Goal: Entertainment & Leisure: Consume media (video, audio)

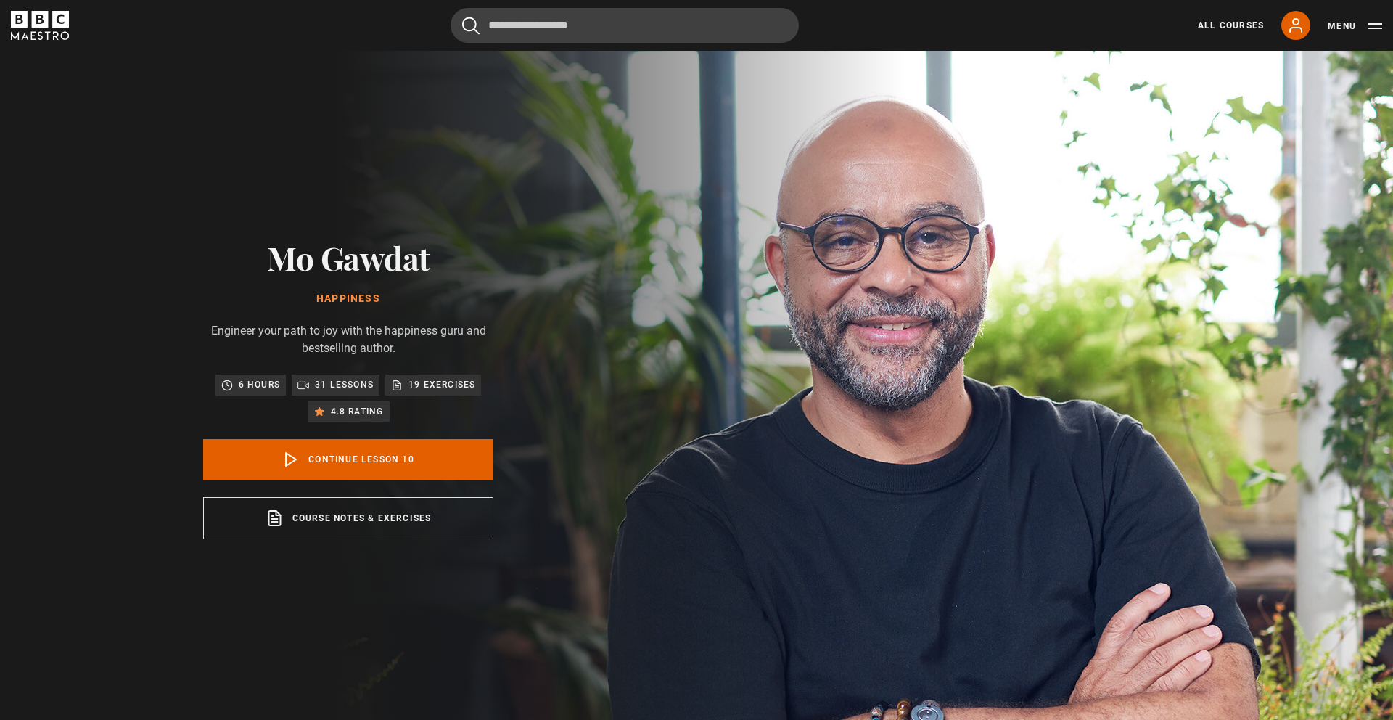
scroll to position [575, 0]
click at [387, 461] on link "Continue lesson 10" at bounding box center [348, 459] width 290 height 41
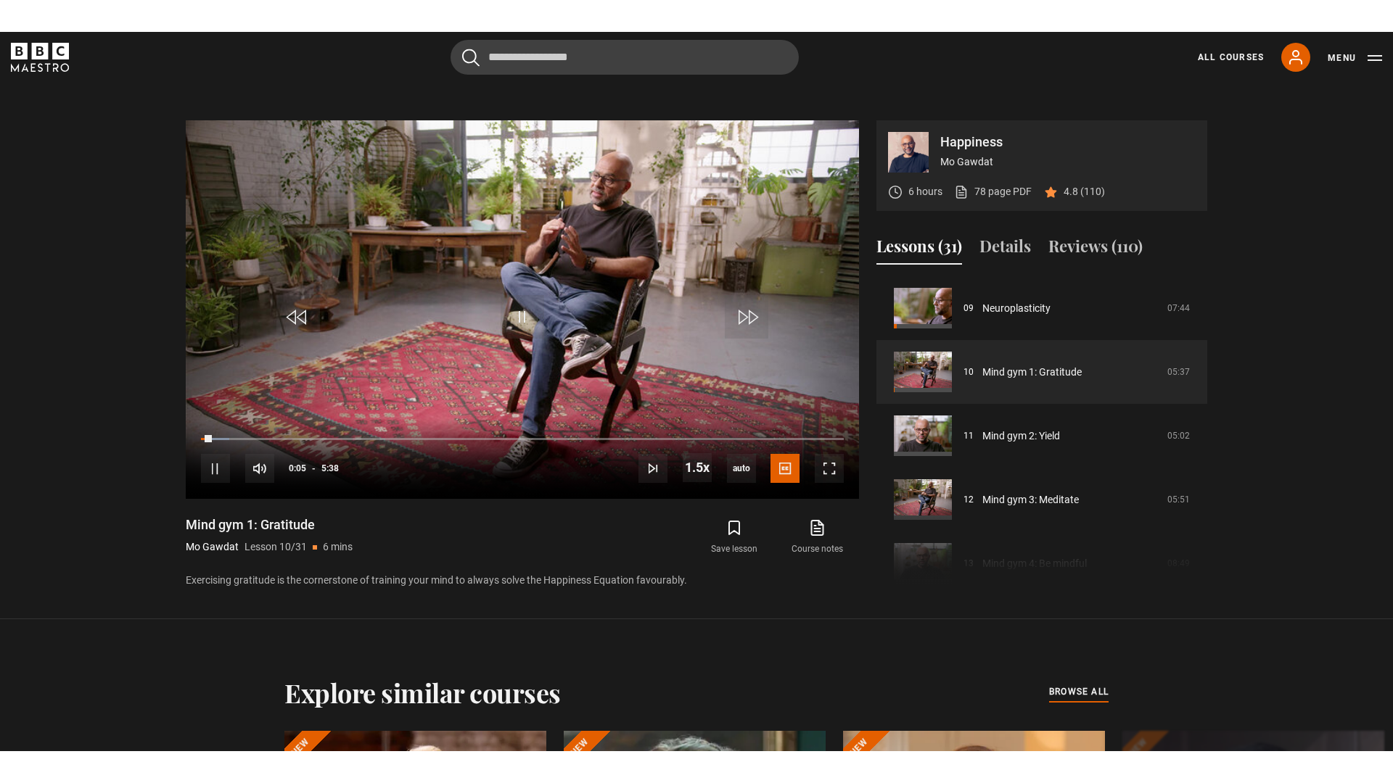
scroll to position [727, 0]
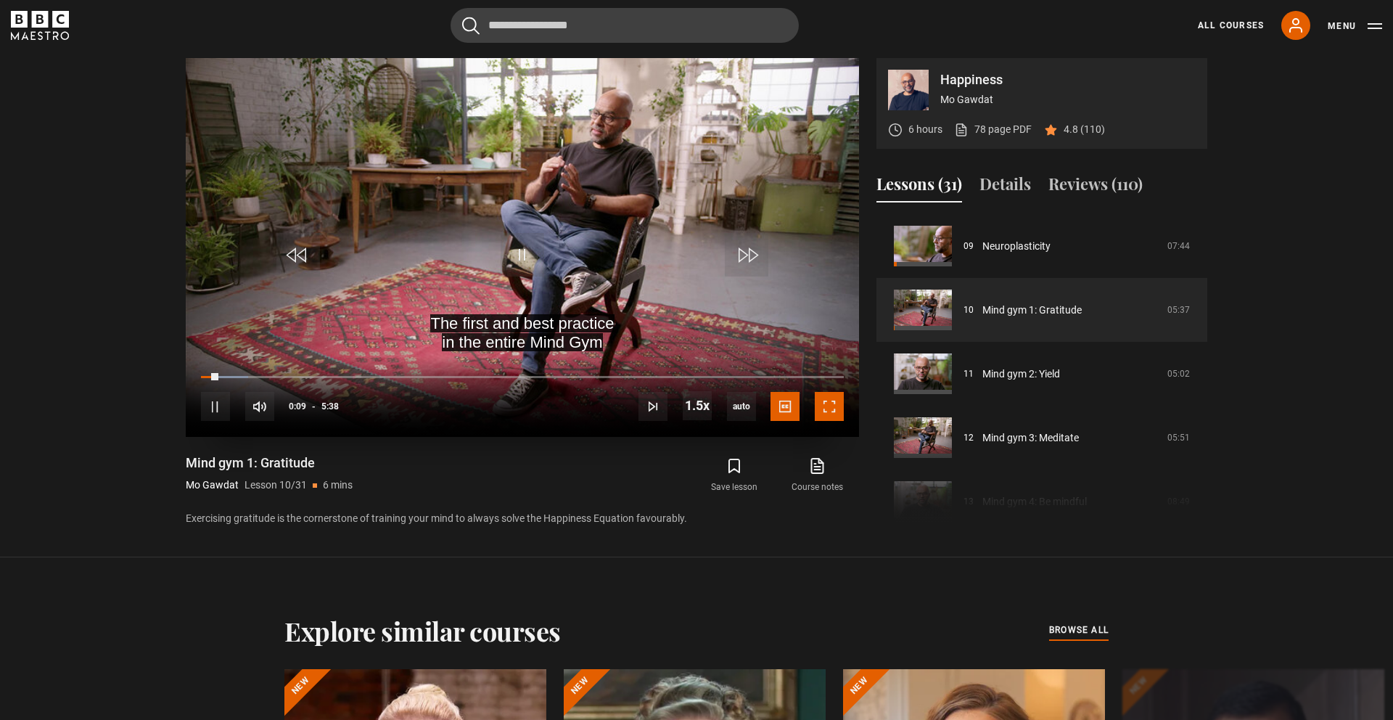
click at [831, 402] on span "Video Player" at bounding box center [829, 406] width 29 height 29
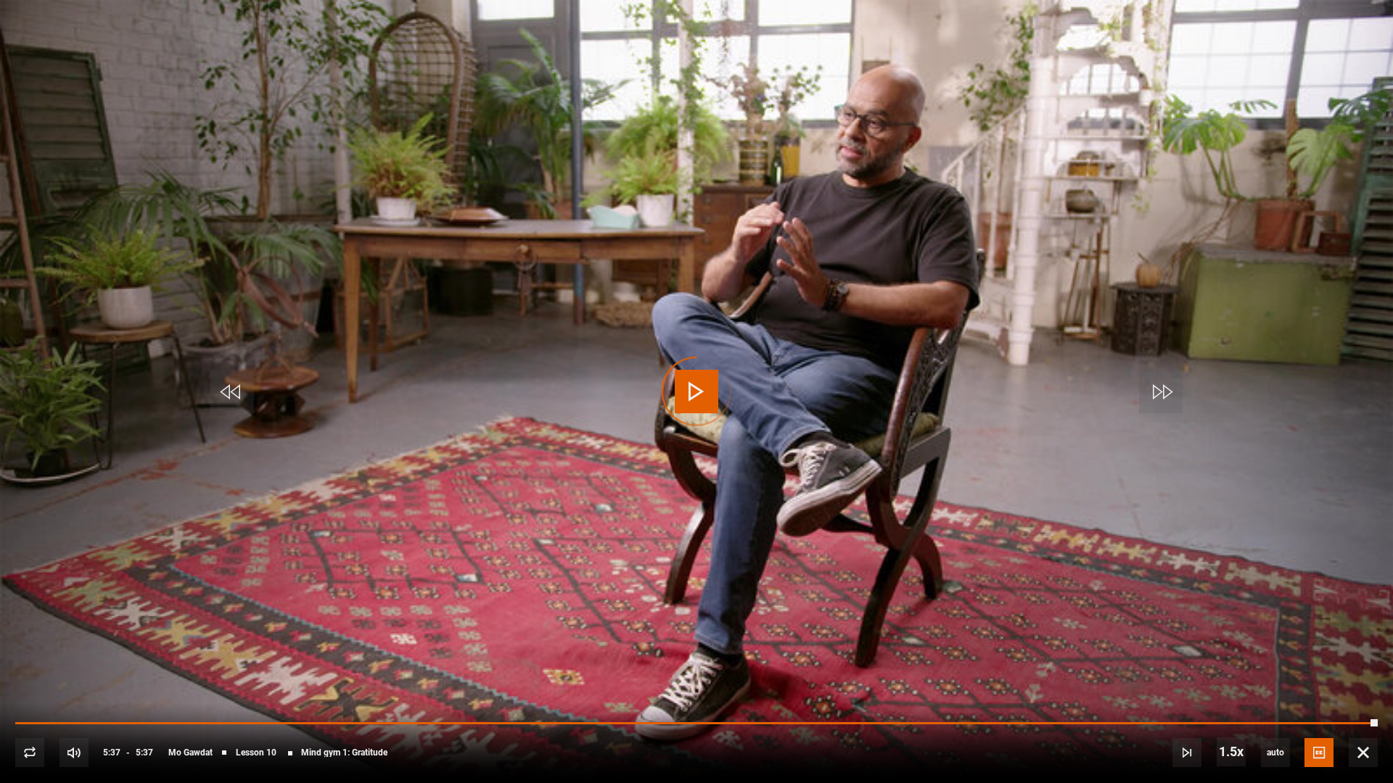
click at [1326, 719] on span "Video Player" at bounding box center [1318, 752] width 29 height 29
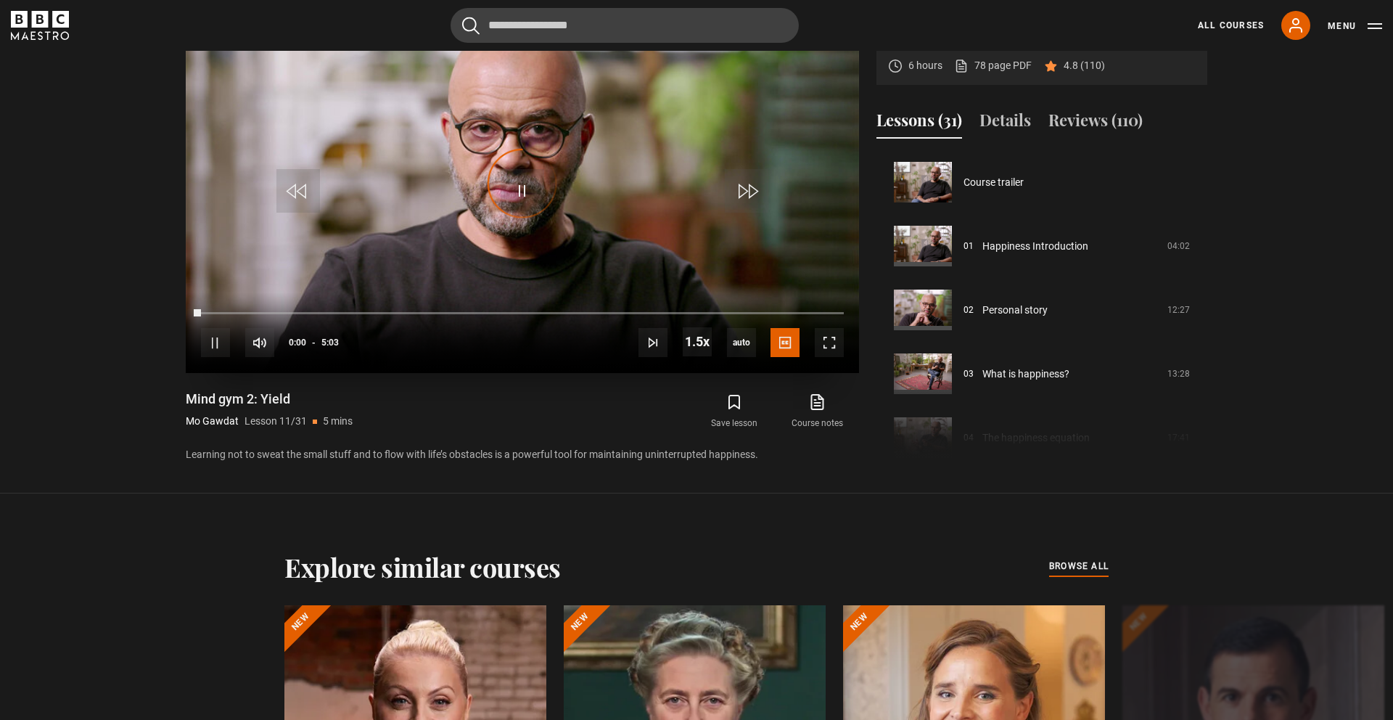
scroll to position [638, 0]
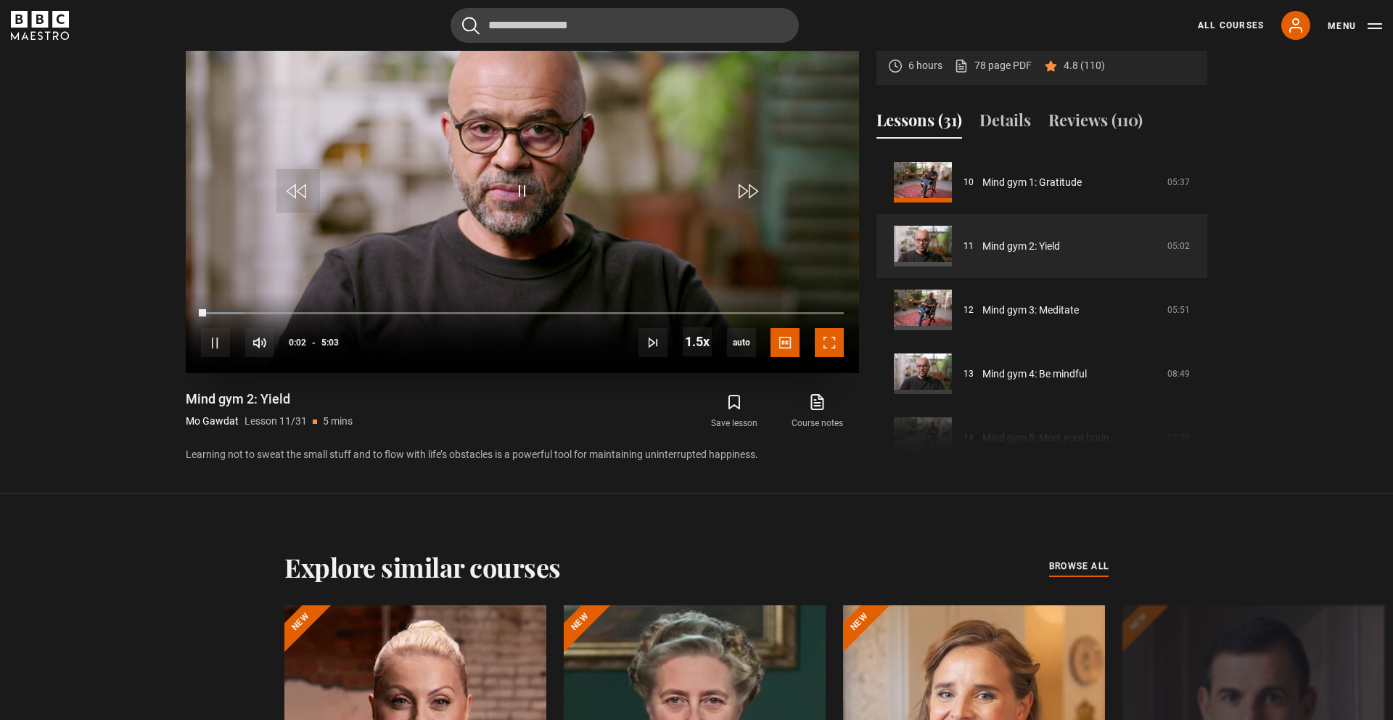
click at [831, 343] on span "Video Player" at bounding box center [829, 342] width 29 height 29
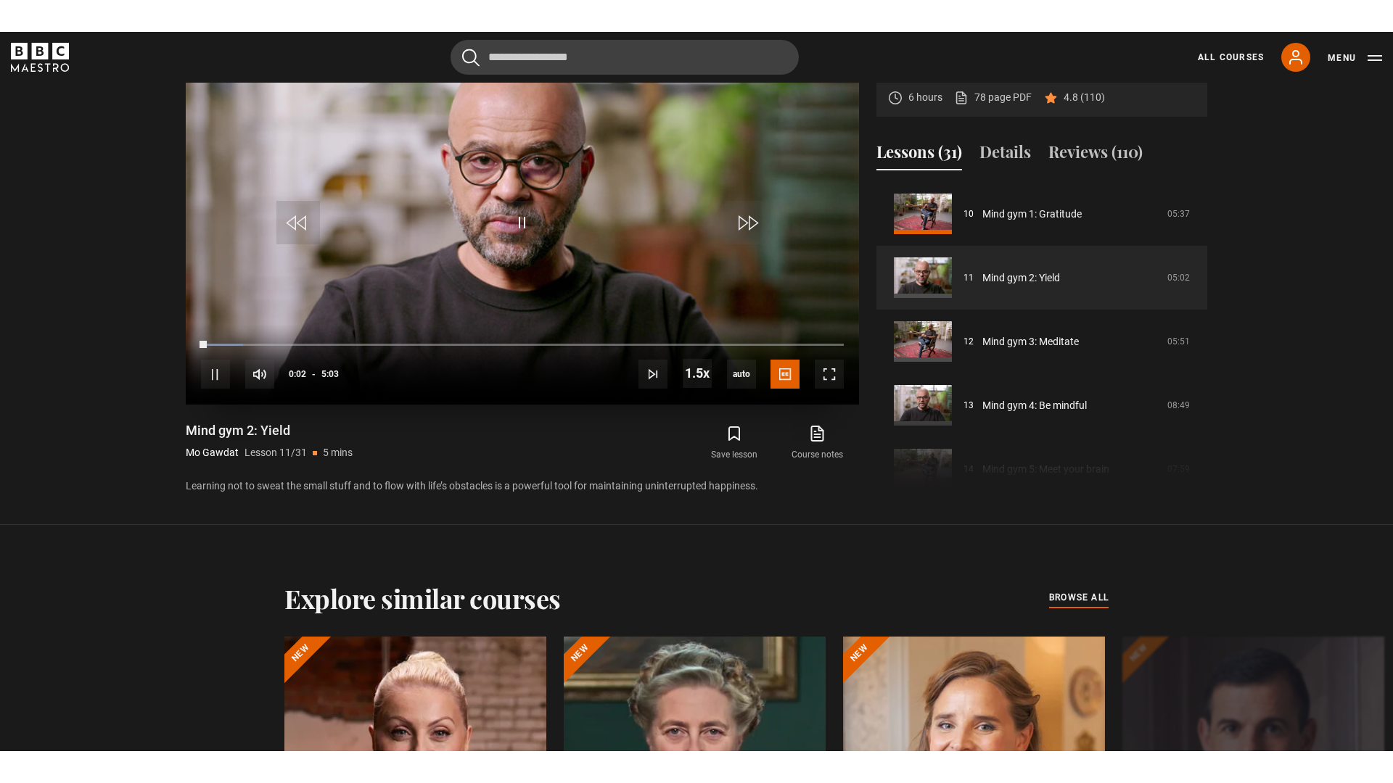
scroll to position [785, 0]
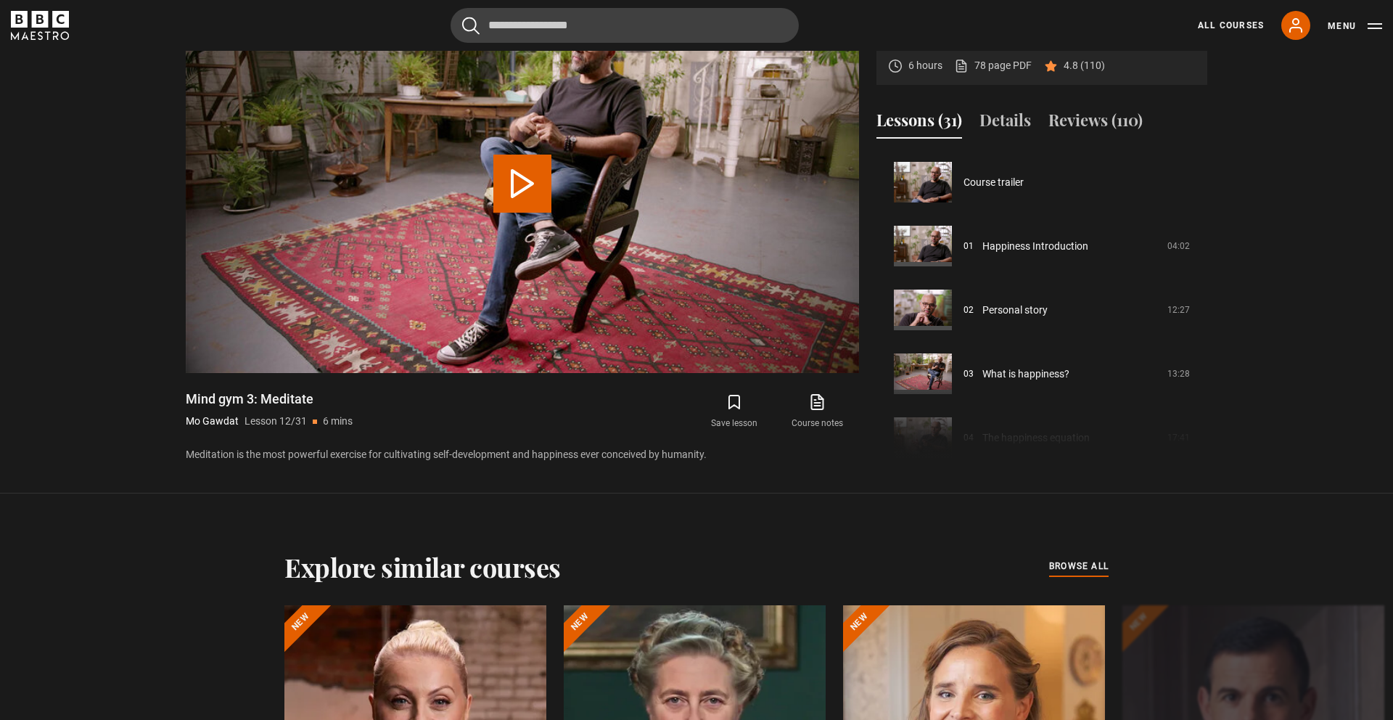
scroll to position [702, 0]
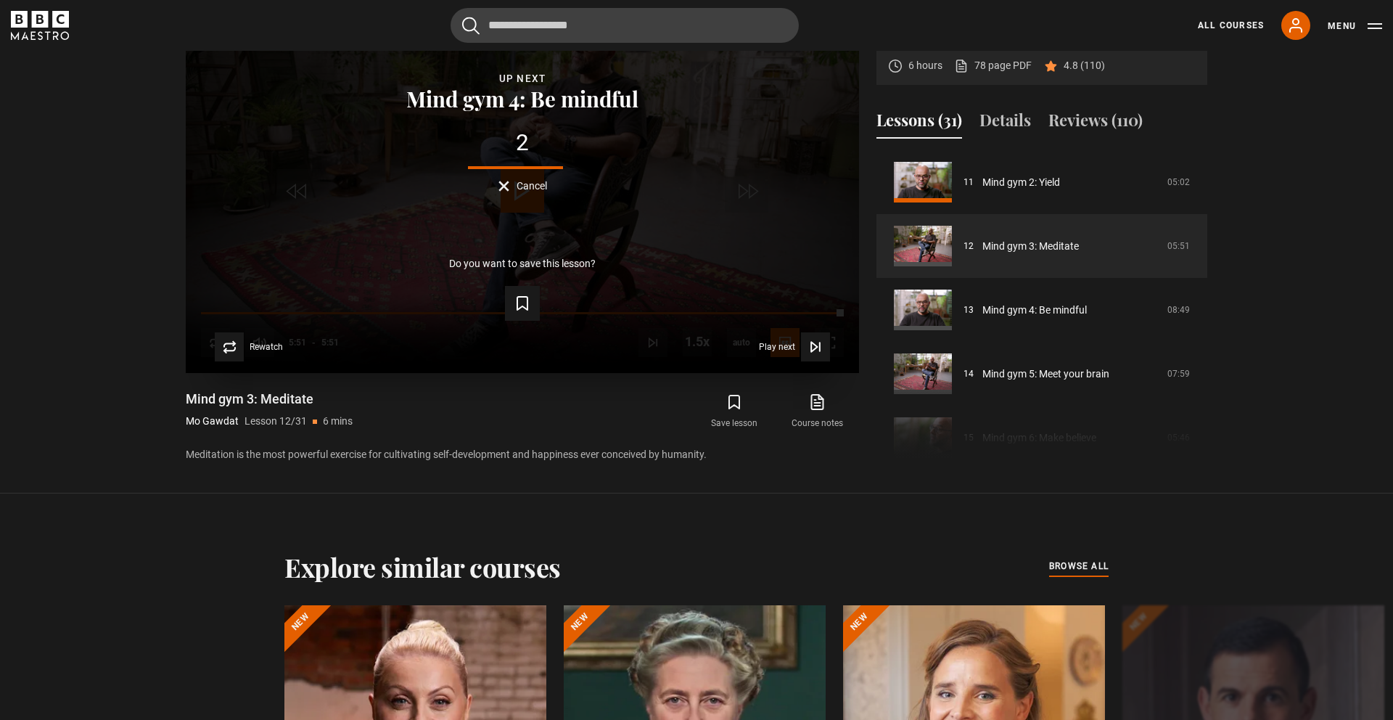
click at [401, 228] on div "Lesson Completed Up next Mind gym 4: Be mindful 2 Cancel Do you want to save th…" at bounding box center [522, 183] width 673 height 379
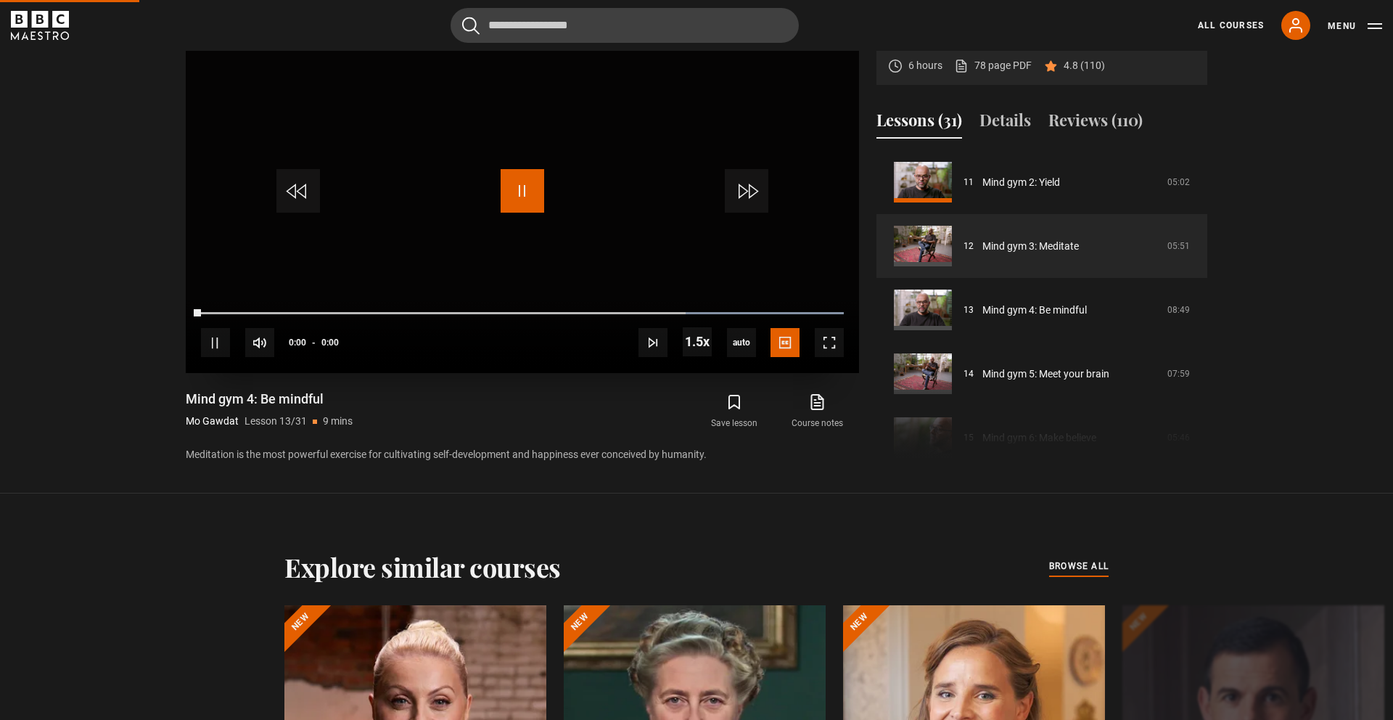
click at [519, 189] on span "Video Player" at bounding box center [523, 191] width 44 height 44
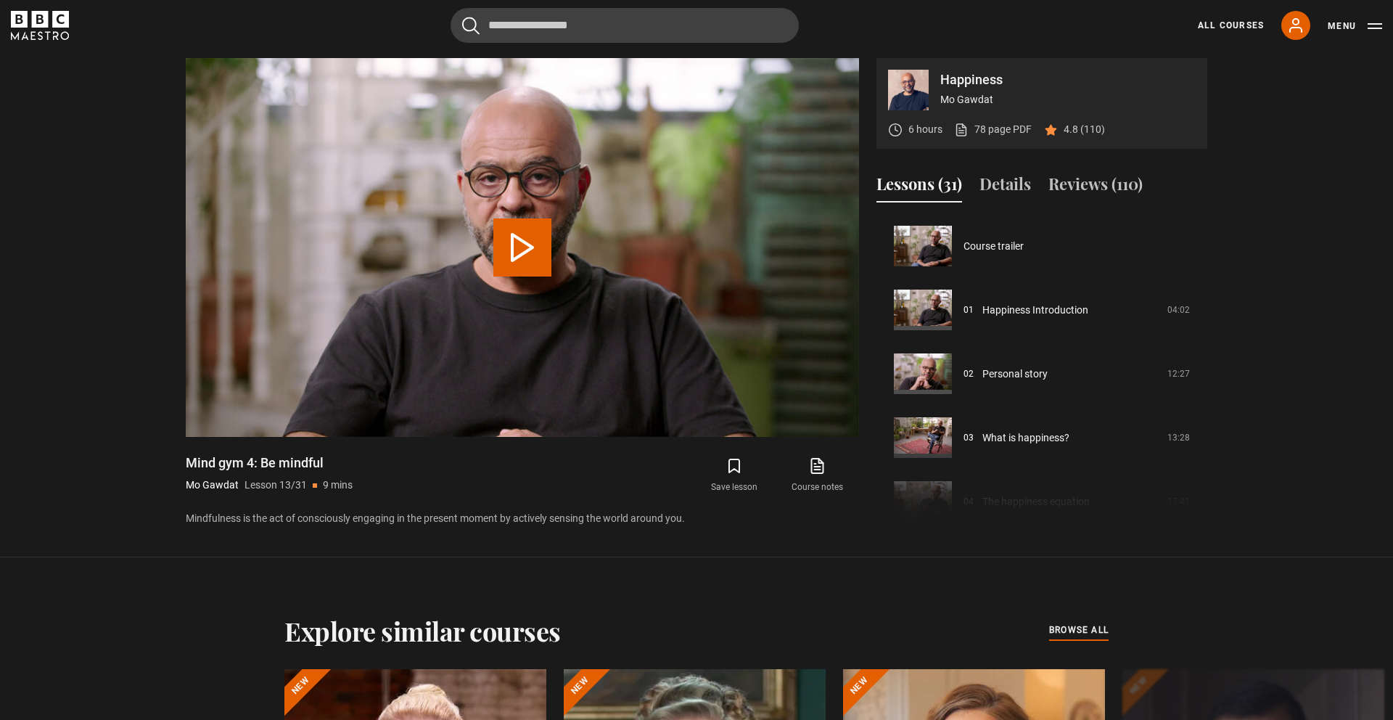
scroll to position [766, 0]
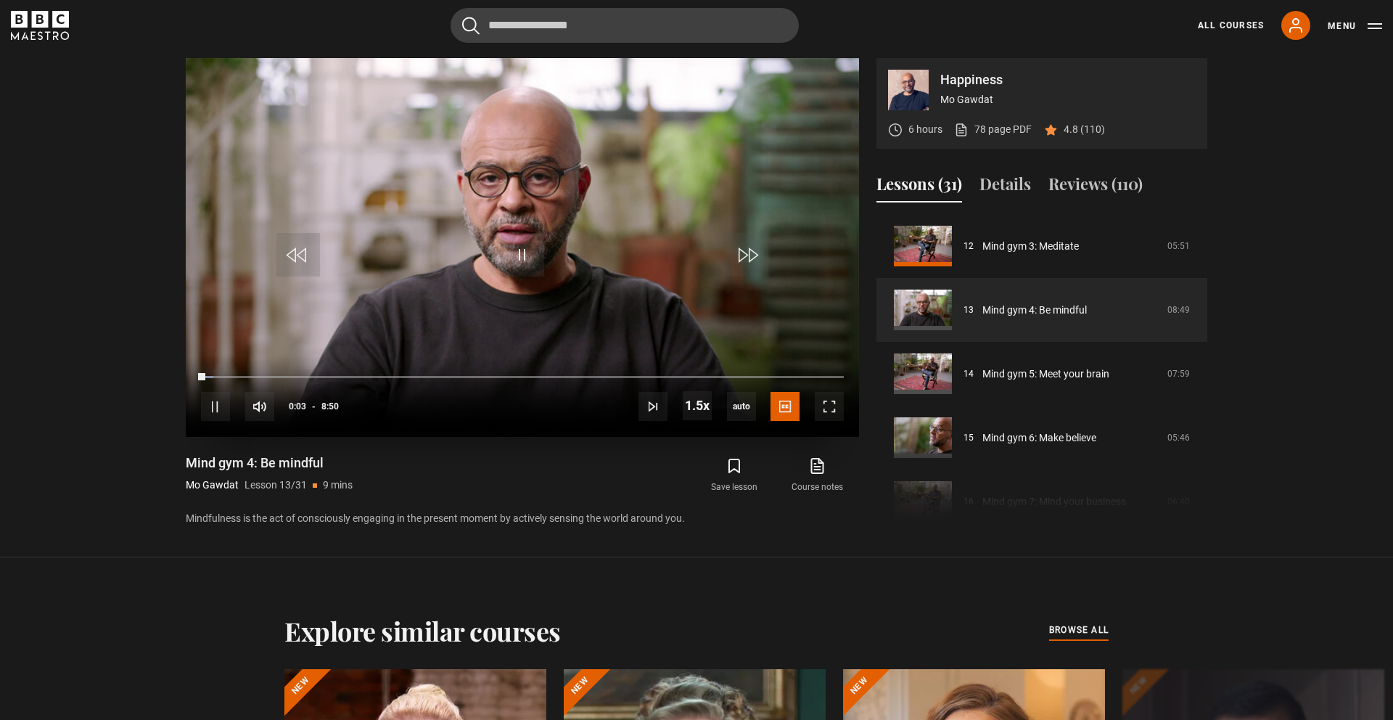
click at [632, 175] on video "Video Player" at bounding box center [522, 247] width 673 height 379
